Goal: Task Accomplishment & Management: Complete application form

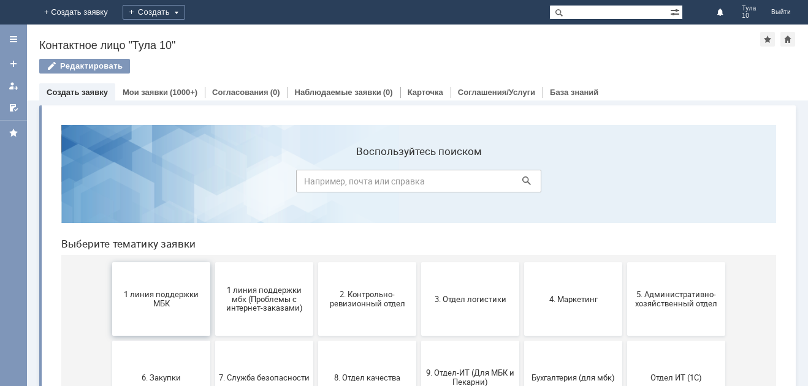
click at [159, 299] on span "1 линия поддержки МБК" at bounding box center [161, 299] width 91 height 18
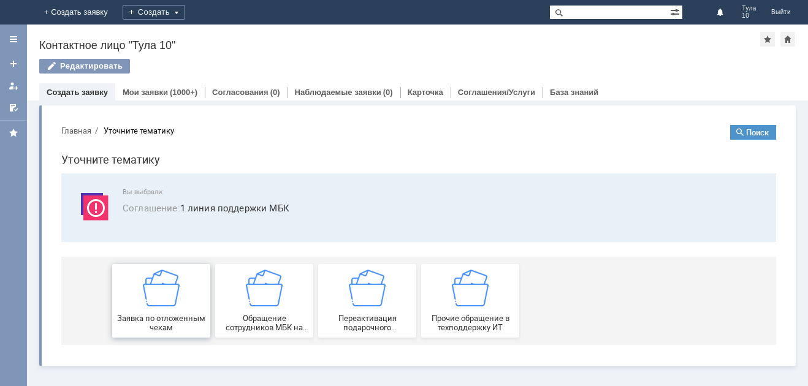
click at [154, 296] on img at bounding box center [161, 288] width 37 height 37
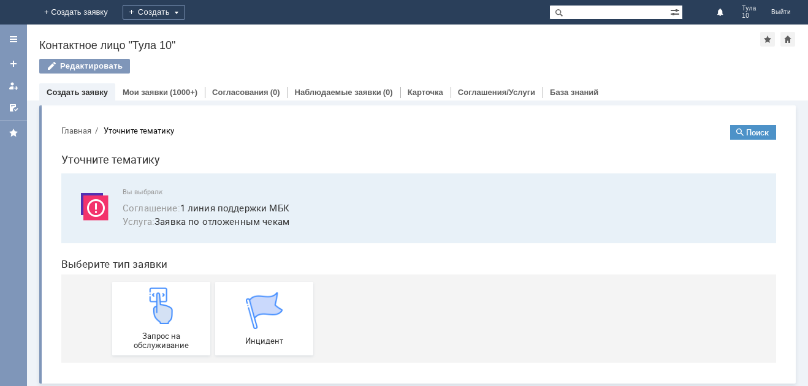
click at [154, 296] on img at bounding box center [161, 305] width 37 height 37
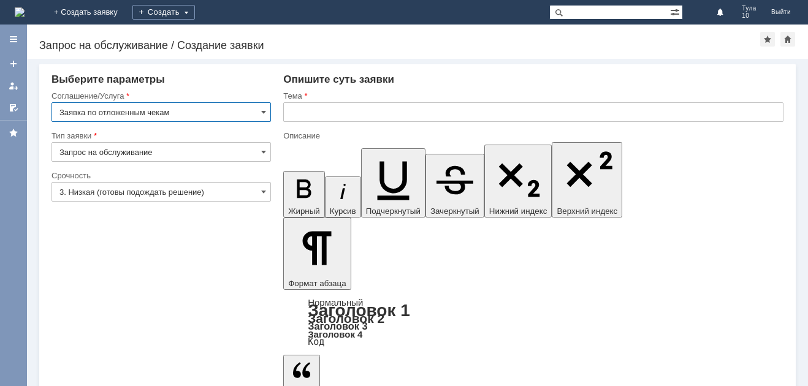
click at [139, 193] on input "3. Низкая (готовы подождать решение)" at bounding box center [160, 192] width 219 height 20
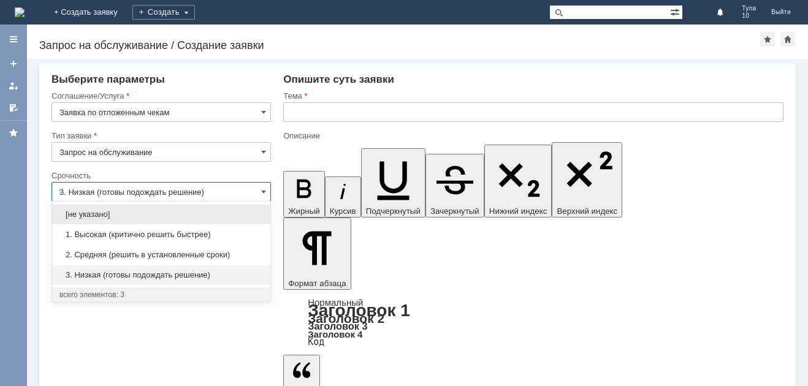
click at [128, 249] on div "2. Средняя (решить в установленные сроки)" at bounding box center [161, 255] width 218 height 20
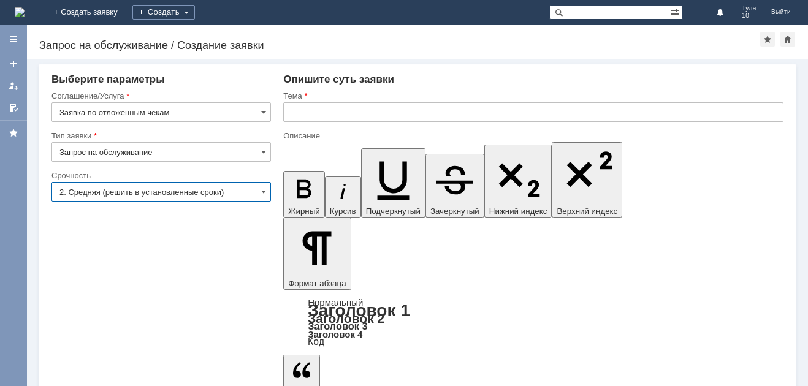
type input "2. Средняя (решить в установленные сроки)"
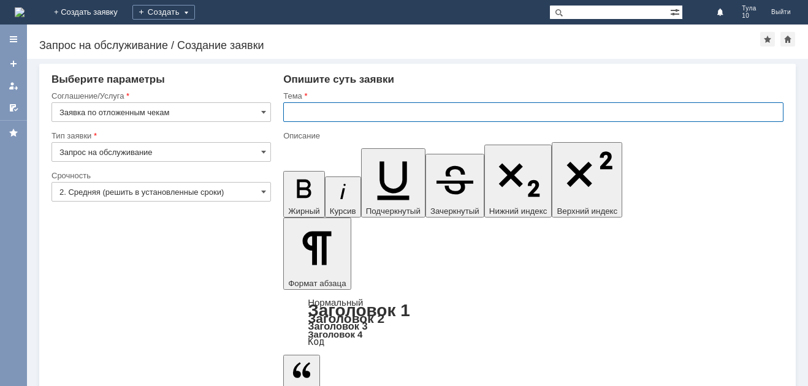
click at [305, 110] on input "text" at bounding box center [533, 112] width 500 height 20
type input "отл чеки 04.09.2025"
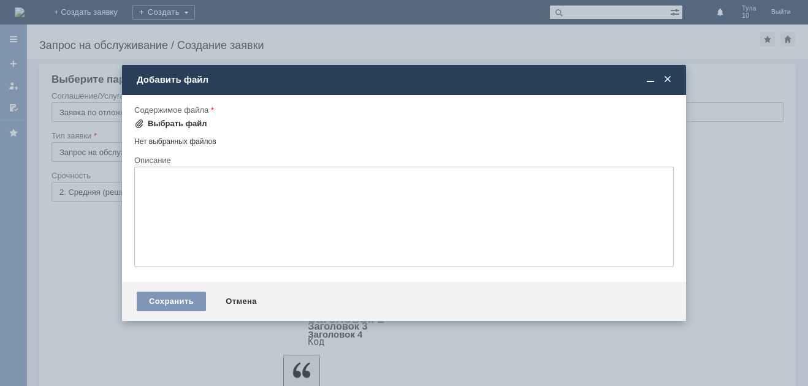
click at [166, 120] on div "Выбрать файл" at bounding box center [177, 124] width 59 height 10
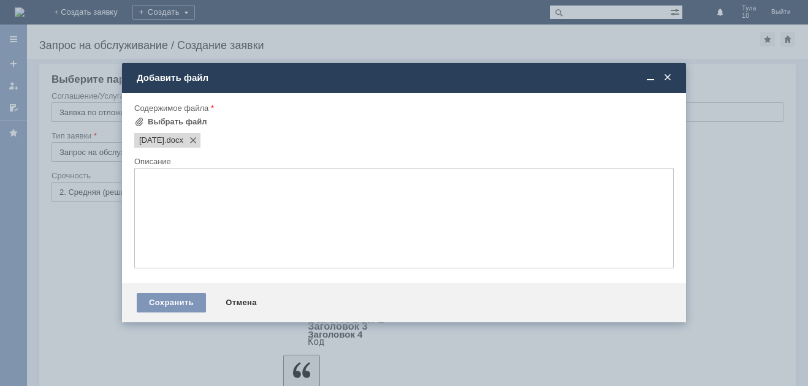
click at [169, 180] on textarea at bounding box center [403, 218] width 539 height 101
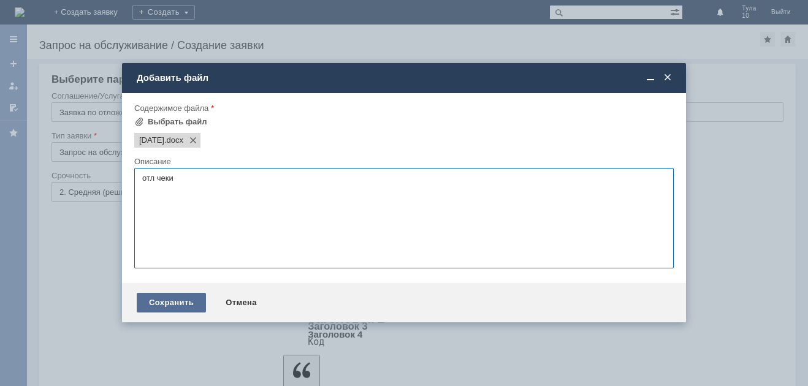
type textarea "отл чеки"
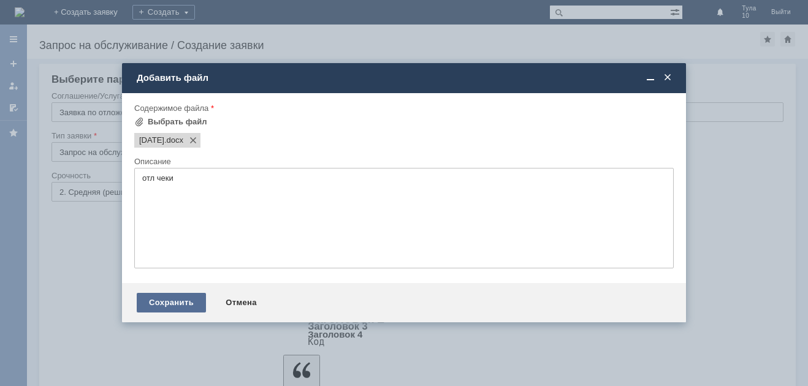
click at [157, 300] on div "Сохранить" at bounding box center [171, 303] width 69 height 20
